Goal: Task Accomplishment & Management: Complete application form

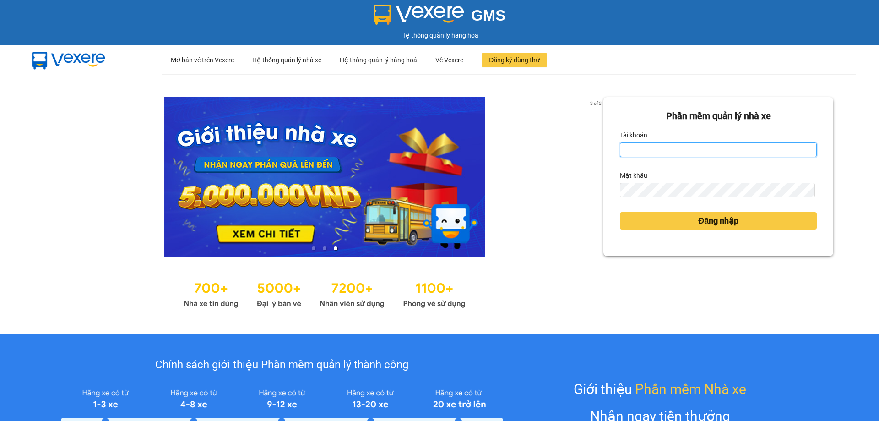
click at [724, 151] on input "Tài khoản" at bounding box center [718, 149] width 197 height 15
type input "lyxg.ct"
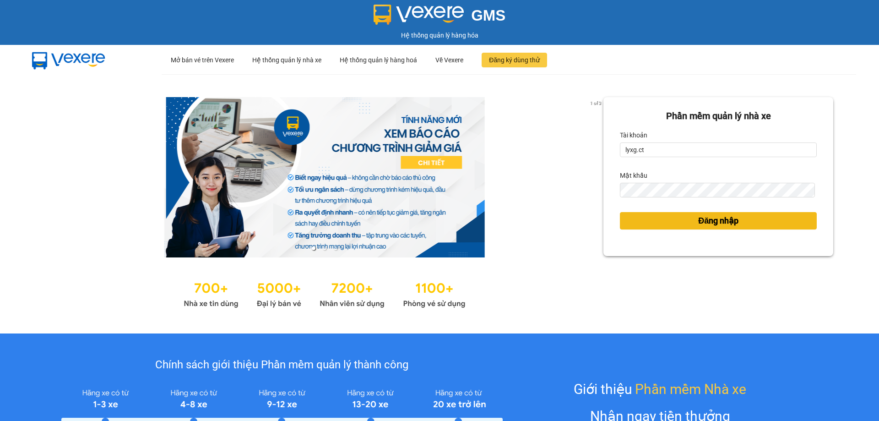
click at [655, 225] on button "Đăng nhập" at bounding box center [718, 220] width 197 height 17
click at [661, 220] on button "Đăng nhập" at bounding box center [718, 220] width 197 height 17
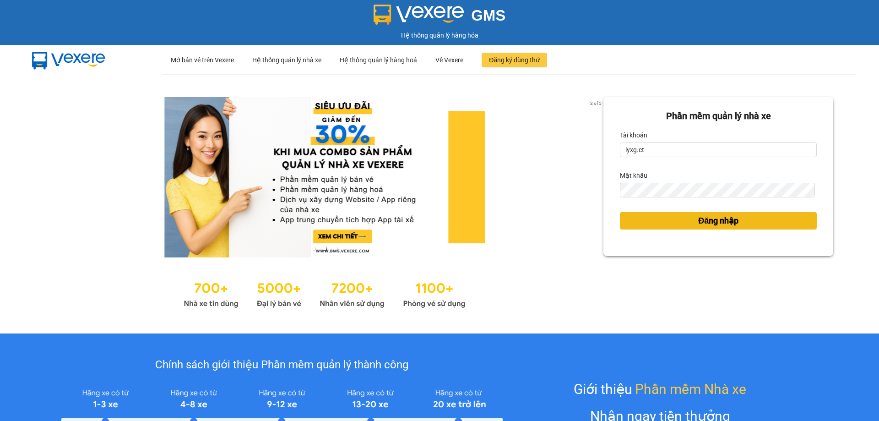
click at [683, 221] on button "Đăng nhập" at bounding box center [718, 220] width 197 height 17
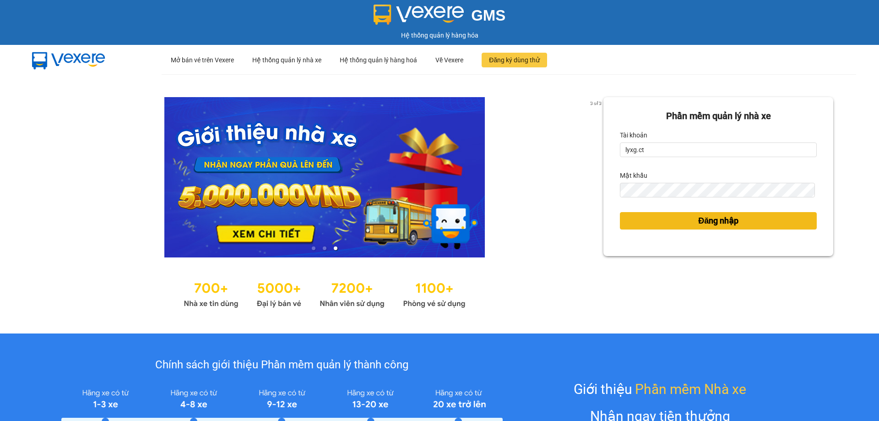
click at [753, 220] on div "Phần mềm quản lý nhà xe Tài khoản lyxg.ct Mật khẩu Đăng nhập" at bounding box center [718, 203] width 230 height 213
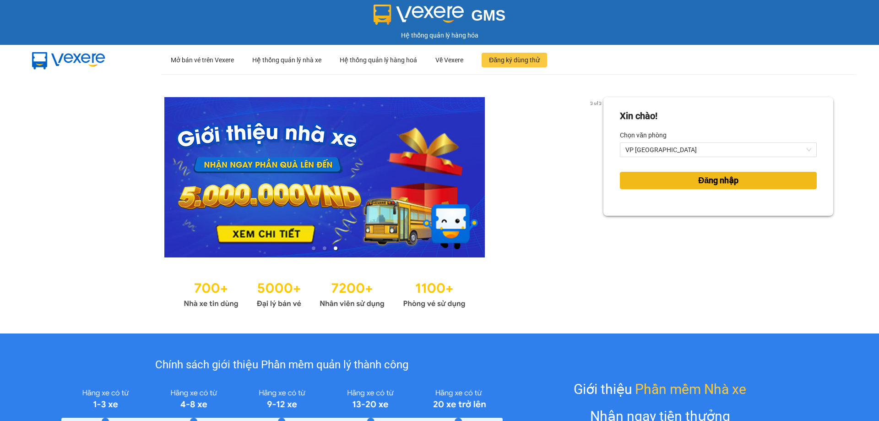
click at [725, 179] on span "Đăng nhập" at bounding box center [718, 180] width 40 height 13
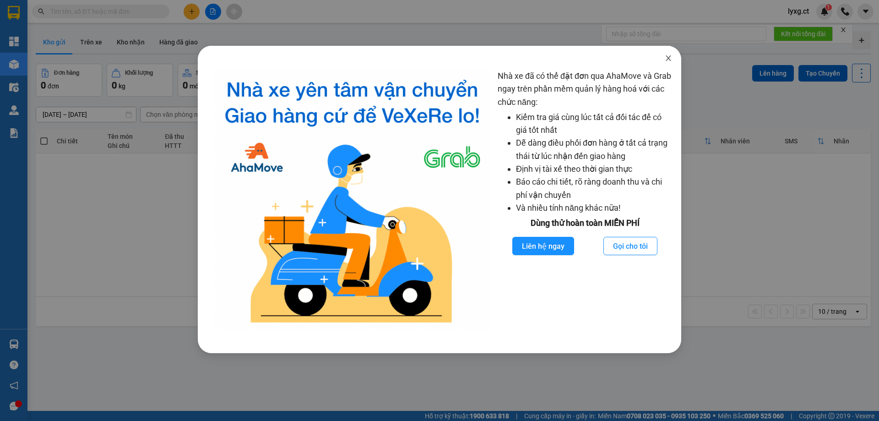
click at [668, 60] on icon "close" at bounding box center [668, 57] width 5 height 5
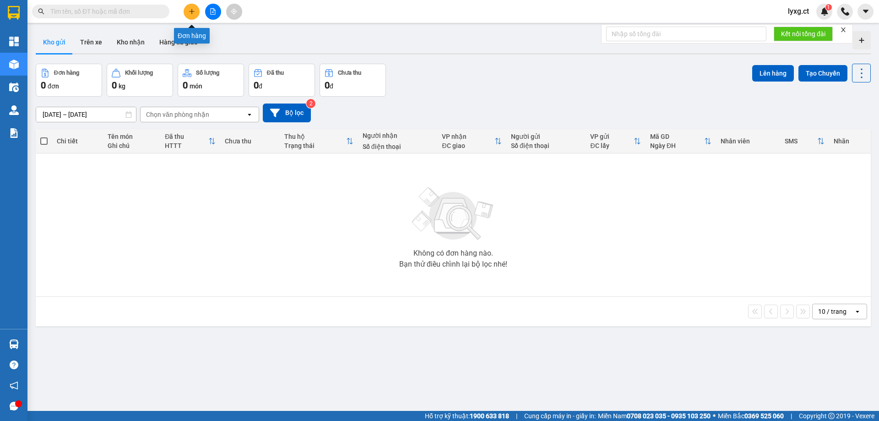
click at [192, 10] on icon "plus" at bounding box center [191, 11] width 0 height 5
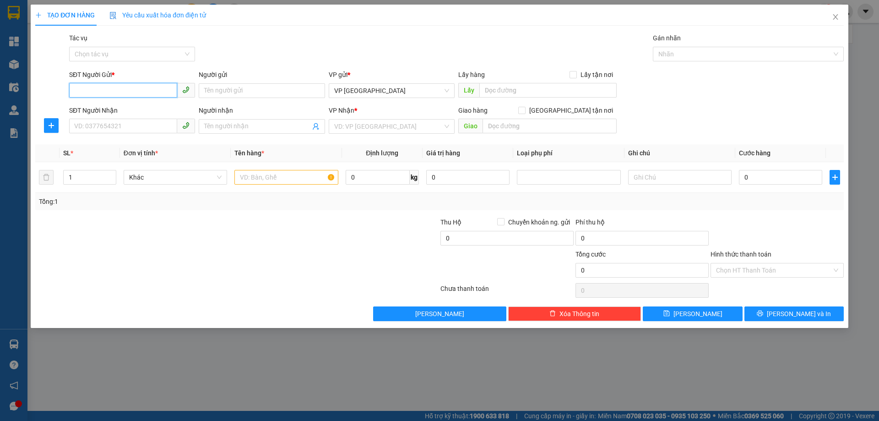
click at [112, 97] on input "SĐT Người Gửi *" at bounding box center [123, 90] width 108 height 15
type input "0964219567"
click at [86, 110] on div "0964219567" at bounding box center [132, 109] width 115 height 10
type input "0982721473"
type input "vpxg thu cước ngày 5/10 ck"
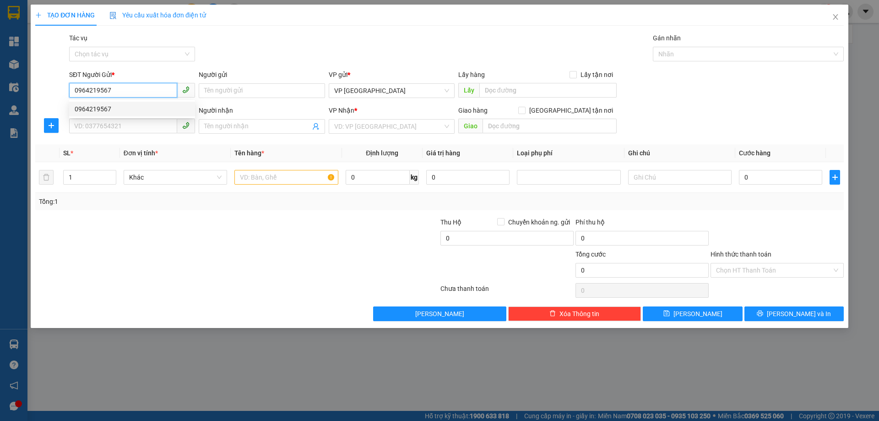
type input "quảng xương thanh hóa"
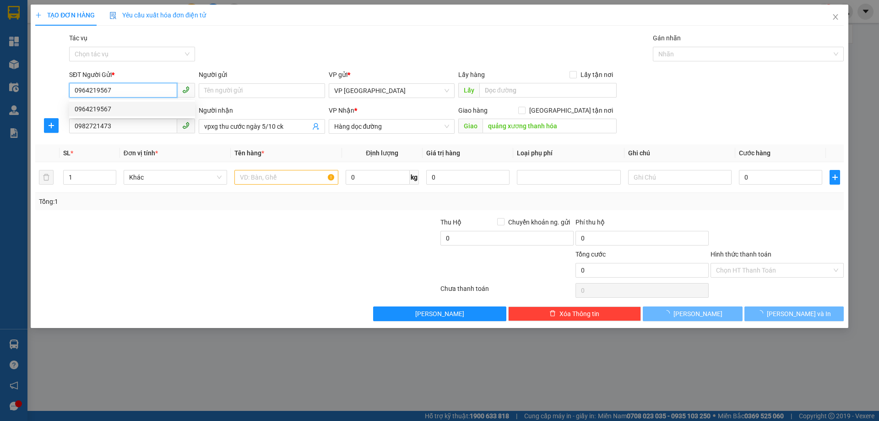
type input "50.000"
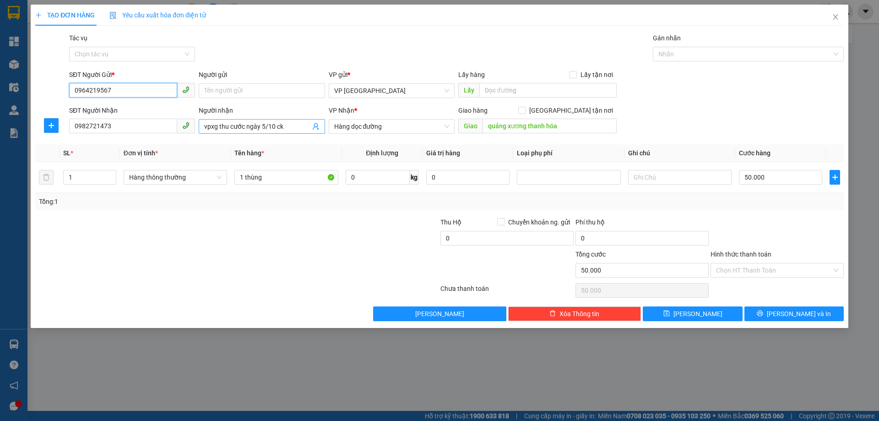
type input "0964219567"
drag, startPoint x: 291, startPoint y: 126, endPoint x: 171, endPoint y: 121, distance: 120.0
click at [171, 124] on div "SĐT Người Nhận 0982721473 Người nhận vpxg thu cước ngày 5/10 ck vpxg thu cước n…" at bounding box center [456, 121] width 778 height 32
click at [769, 271] on input "Hình thức thanh toán" at bounding box center [774, 270] width 116 height 14
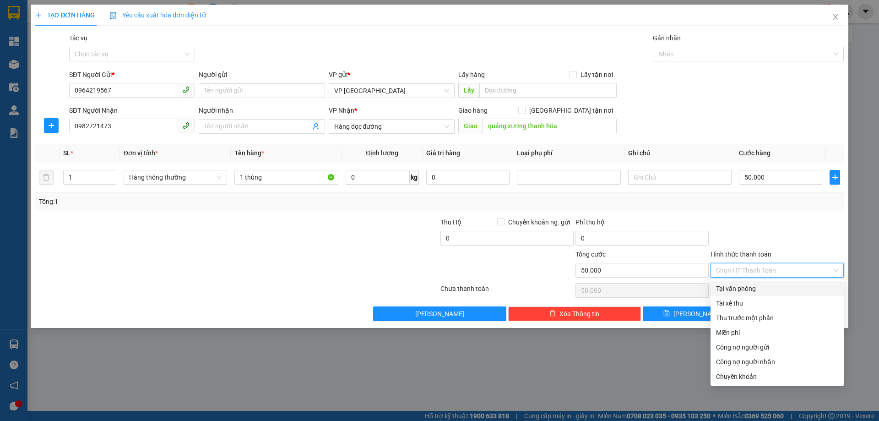
click at [740, 286] on div "Tại văn phòng" at bounding box center [777, 288] width 122 height 10
type input "0"
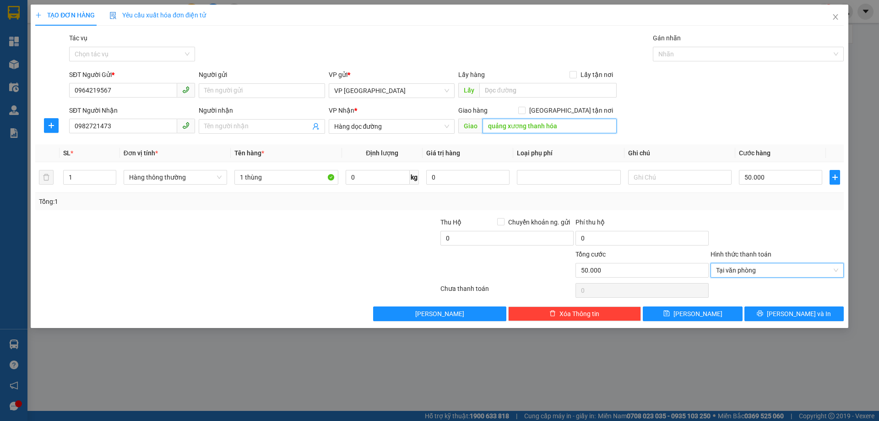
click at [485, 127] on input "quảng xương thanh hóa" at bounding box center [549, 126] width 134 height 15
click at [579, 127] on input "quảng xương thanh hóa" at bounding box center [549, 126] width 134 height 15
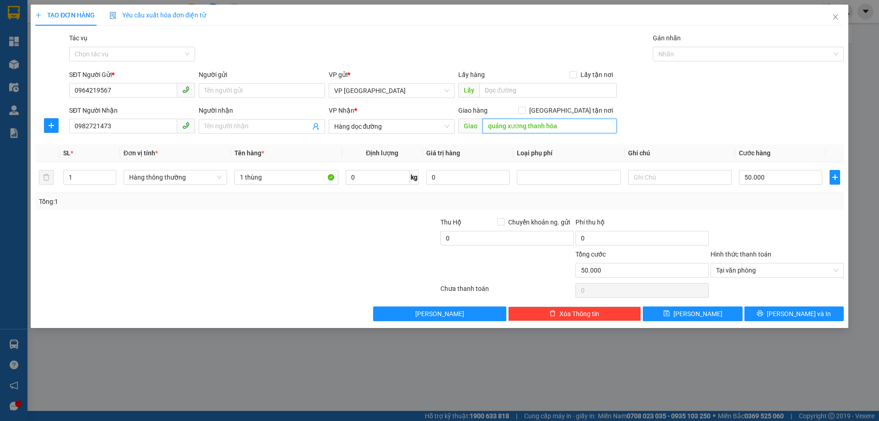
click at [579, 127] on input "quảng xương thanh hóa" at bounding box center [549, 126] width 134 height 15
type input "b"
type input "BƯU ĐIỆN [GEOGRAPHIC_DATA]-[GEOGRAPHIC_DATA]"
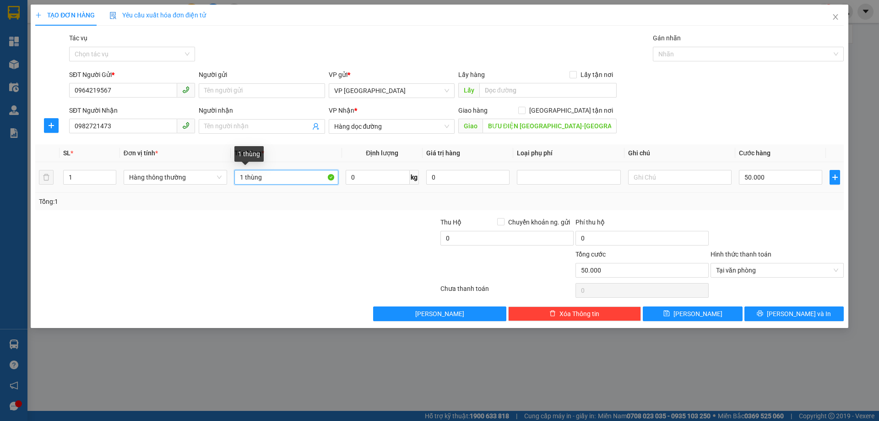
click at [274, 174] on input "1 thùng" at bounding box center [285, 177] width 103 height 15
type input "1 thùng XÚC XÍCH"
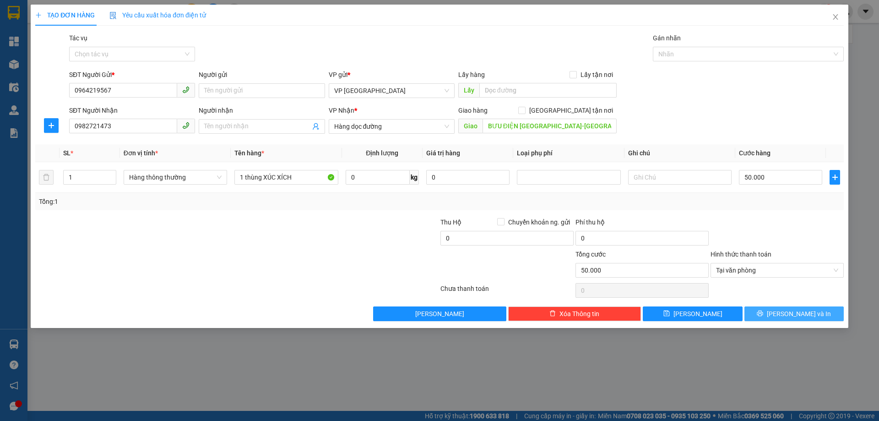
click at [807, 316] on span "[PERSON_NAME] và In" at bounding box center [799, 314] width 64 height 10
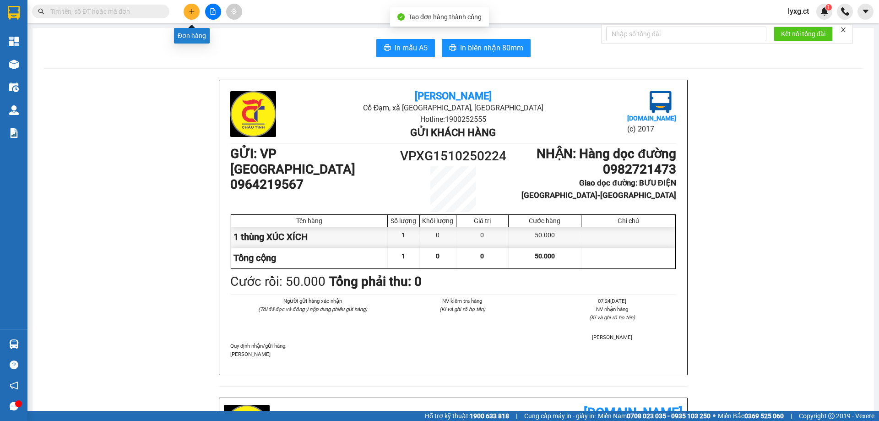
click at [190, 15] on button at bounding box center [192, 12] width 16 height 16
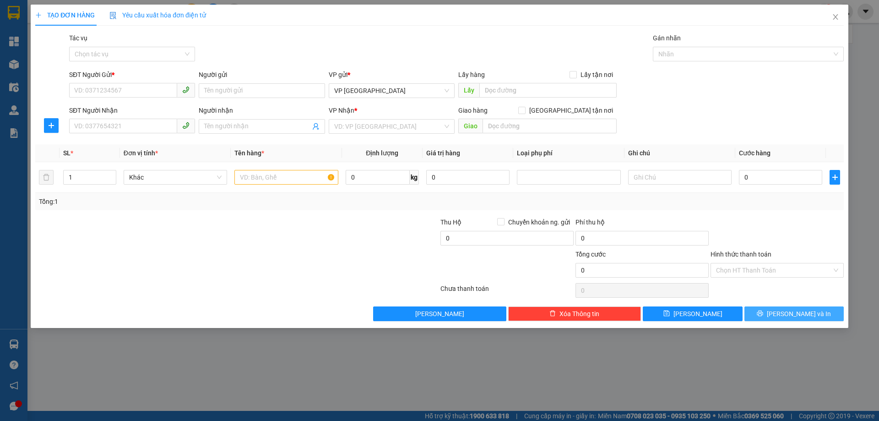
click at [826, 314] on button "[PERSON_NAME] và In" at bounding box center [793, 313] width 99 height 15
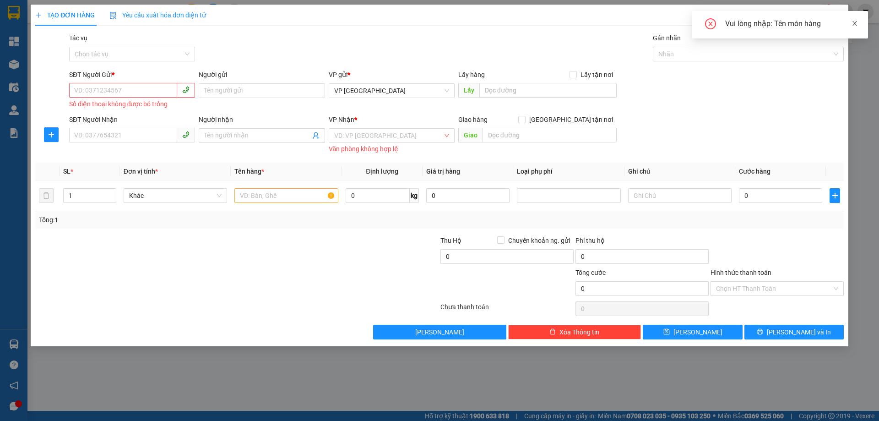
click at [857, 26] on icon "close" at bounding box center [854, 23] width 6 height 6
click at [835, 17] on icon "close" at bounding box center [835, 16] width 5 height 5
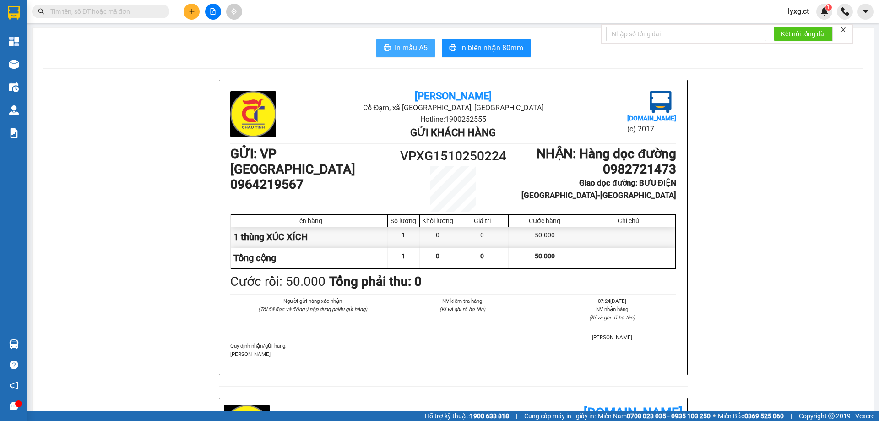
click at [386, 51] on icon "printer" at bounding box center [387, 47] width 7 height 7
click at [416, 51] on span "In mẫu A5" at bounding box center [411, 47] width 33 height 11
click at [417, 48] on span "In mẫu A5" at bounding box center [411, 47] width 33 height 11
